Goal: Information Seeking & Learning: Learn about a topic

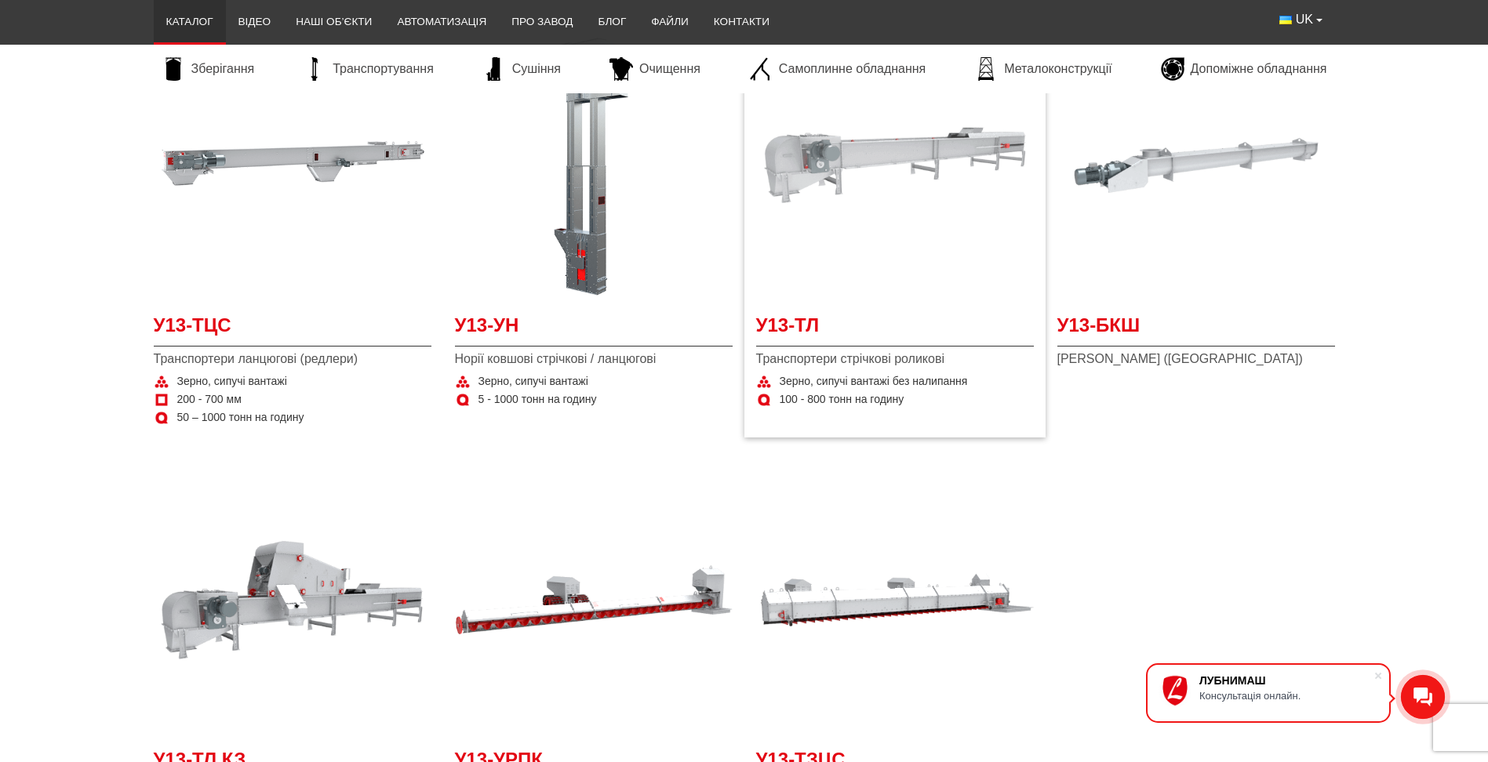
scroll to position [1255, 0]
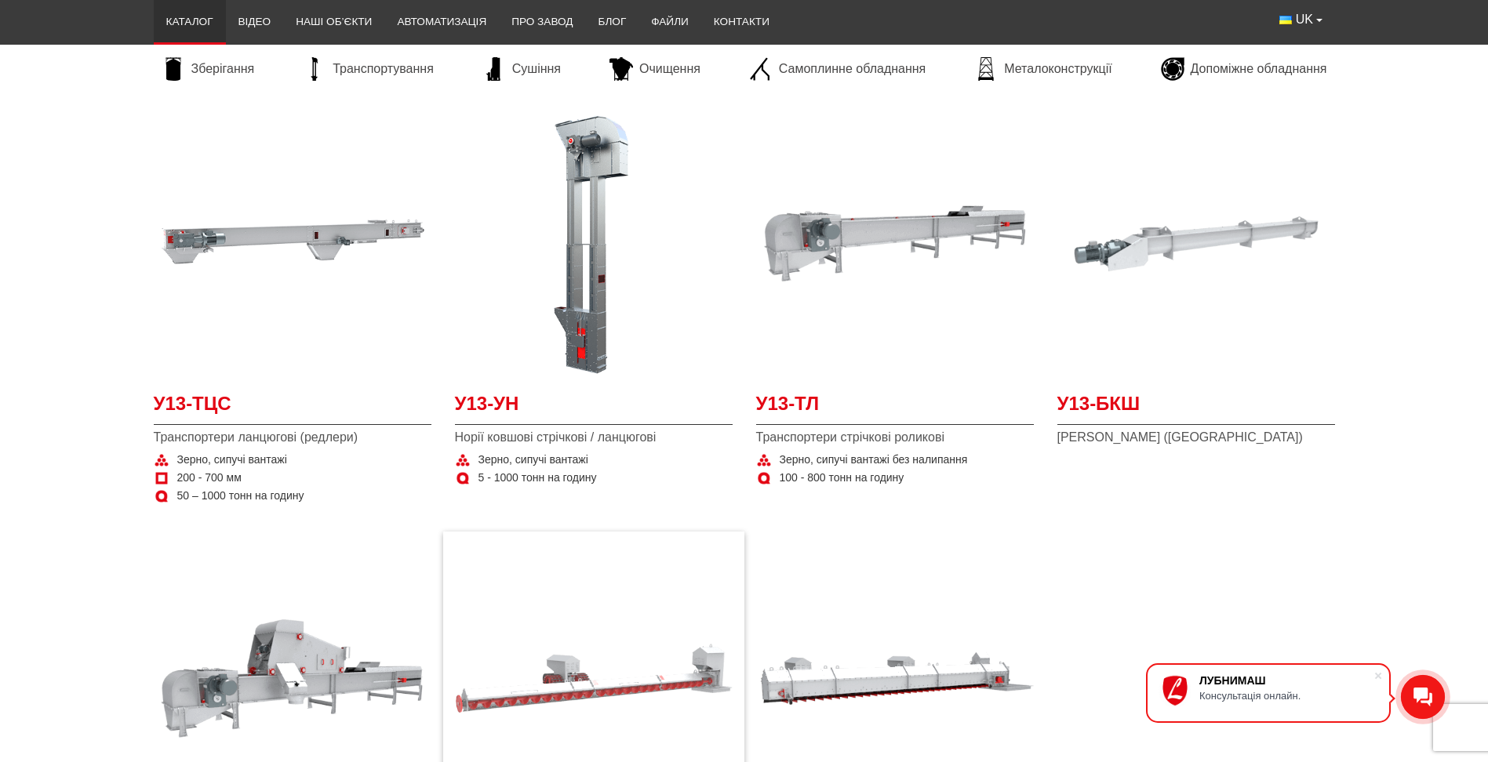
click at [505, 755] on img "Детальніше У13-УРПК" at bounding box center [594, 679] width 278 height 278
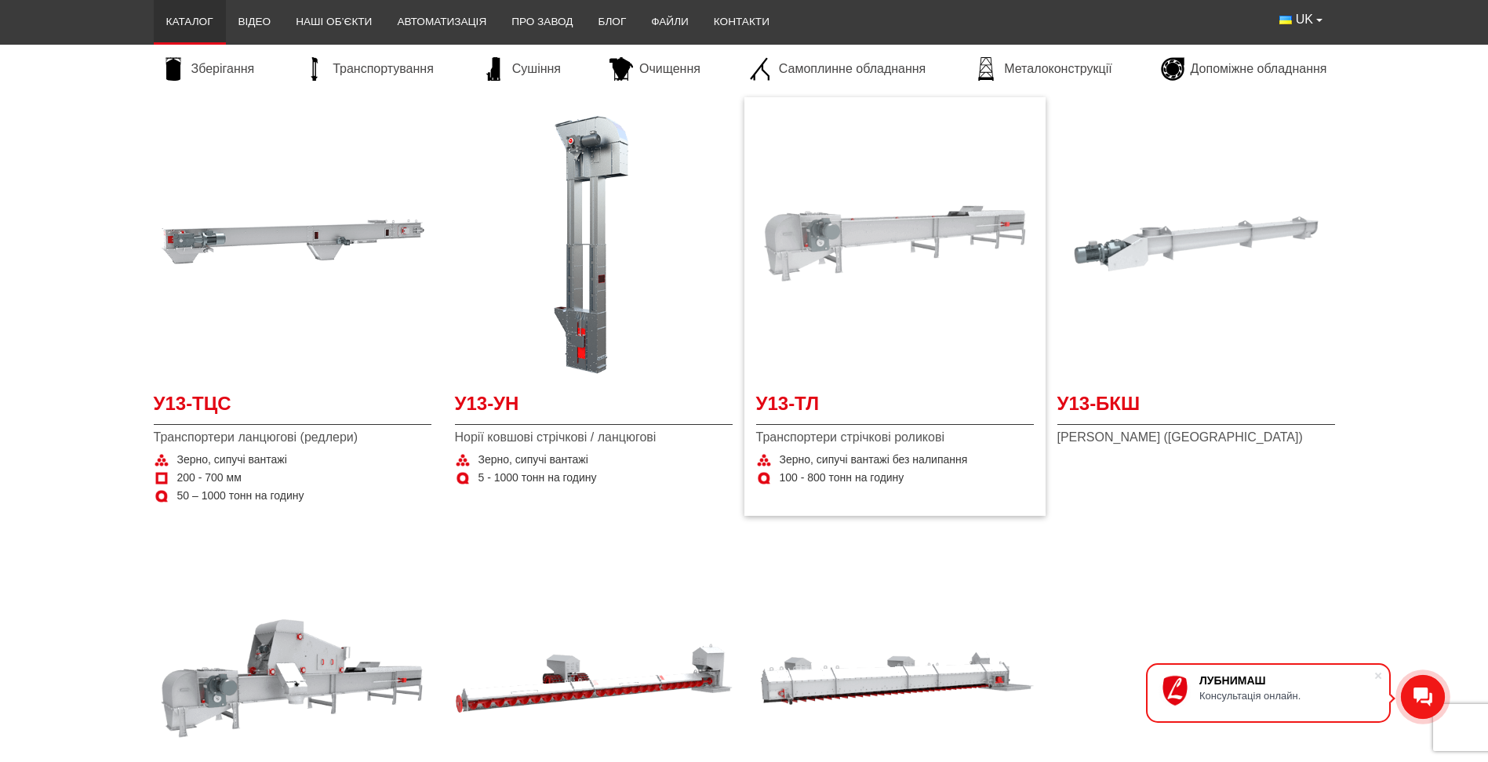
scroll to position [1177, 0]
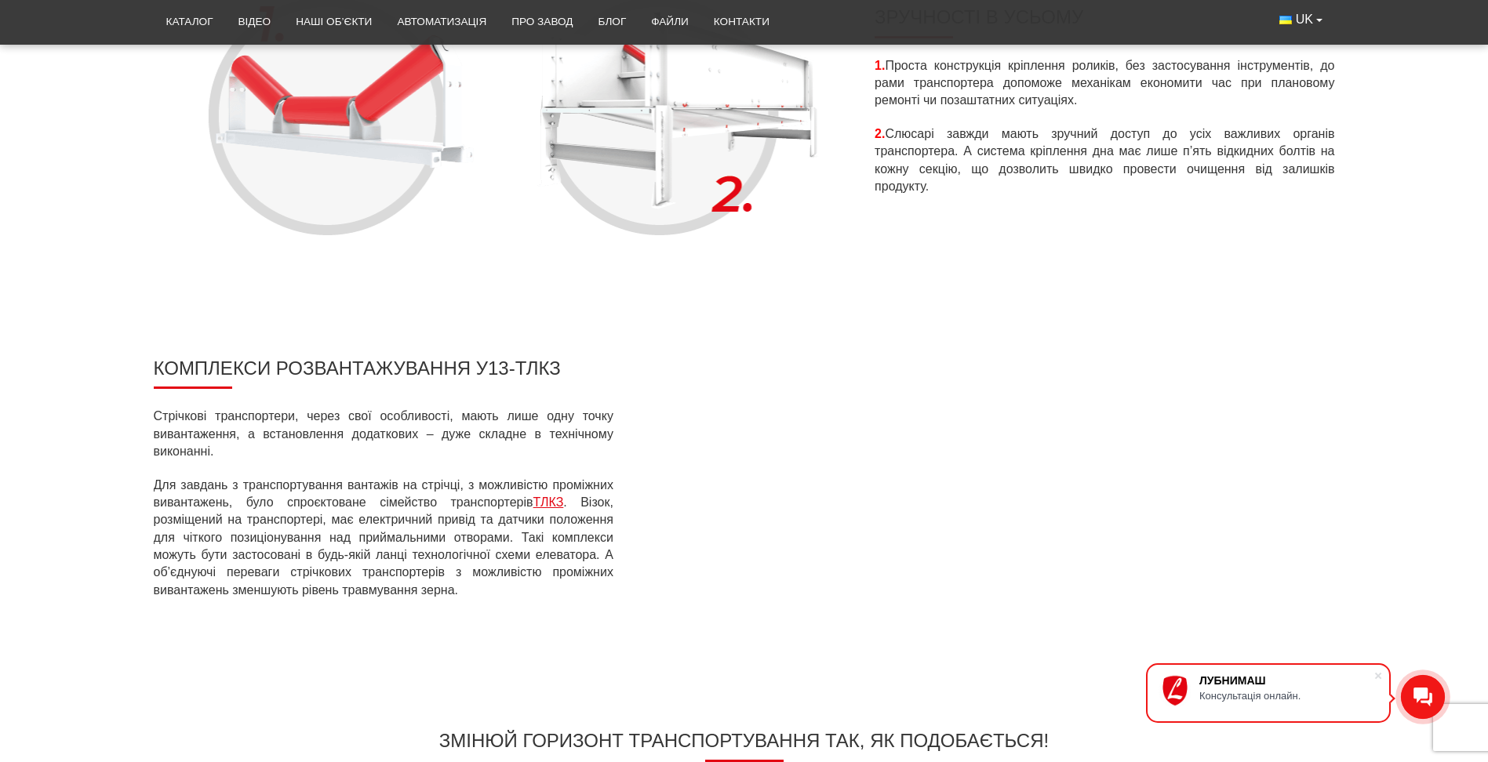
scroll to position [549, 0]
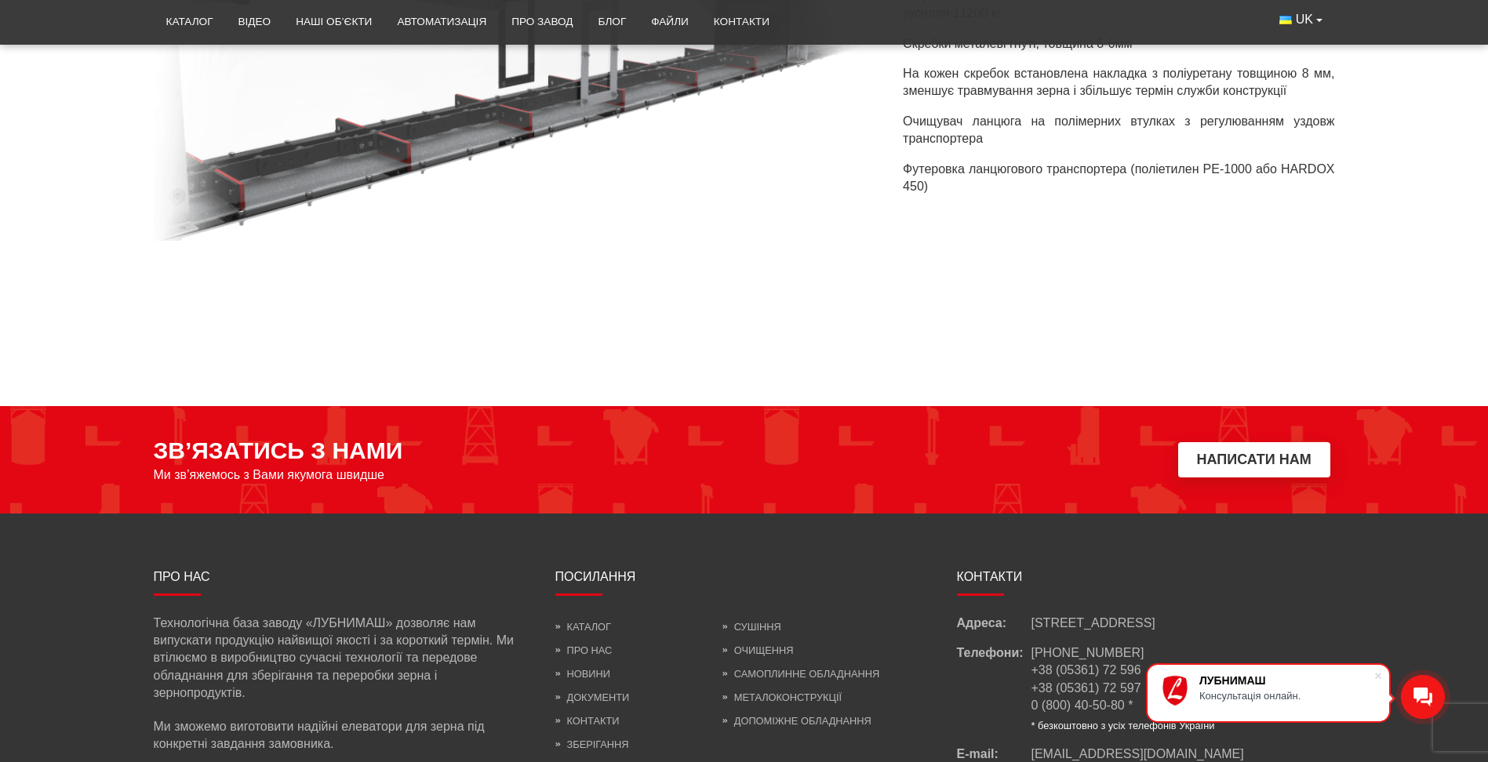
scroll to position [2516, 0]
